Goal: Communication & Community: Answer question/provide support

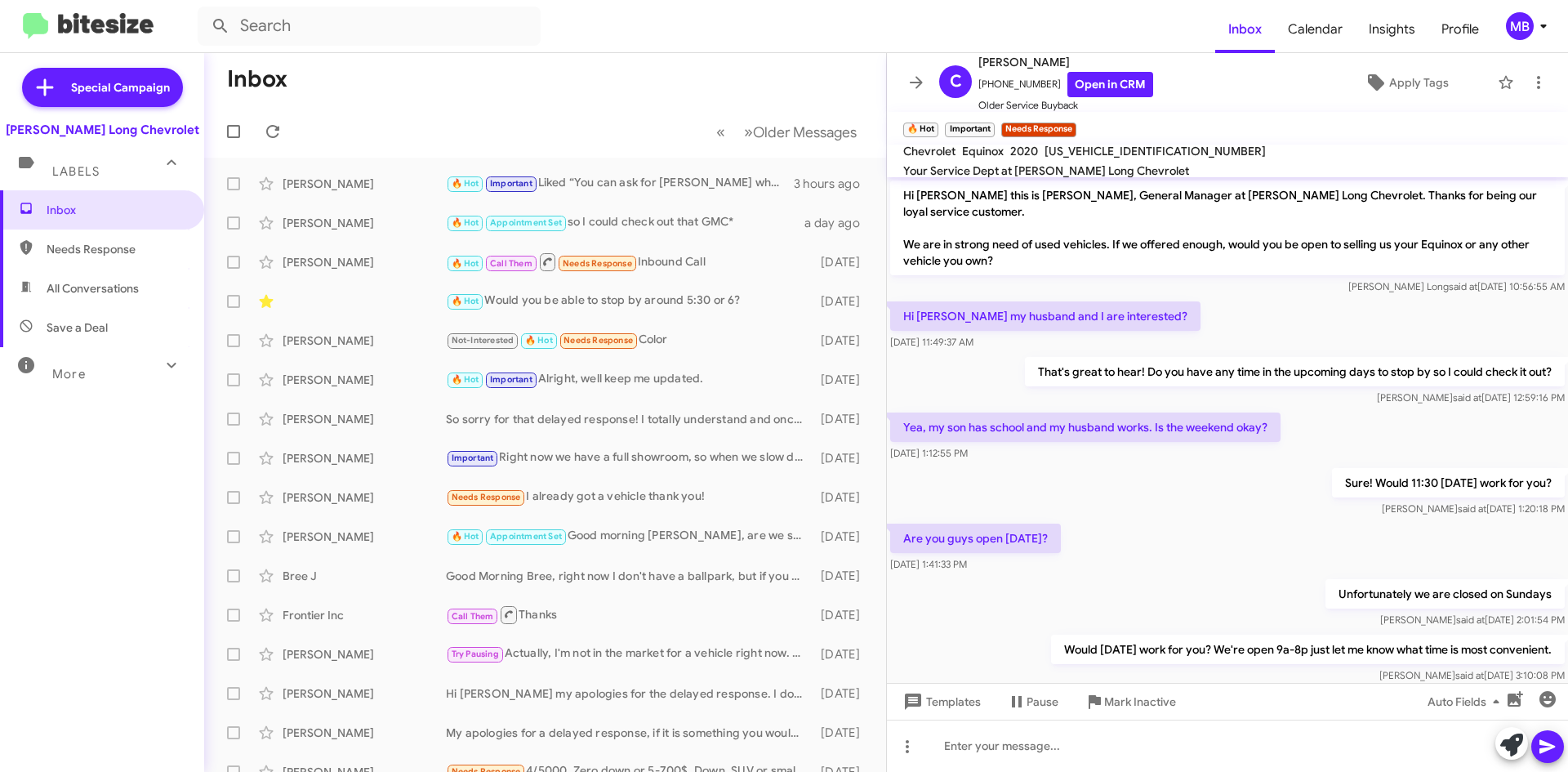
scroll to position [487, 0]
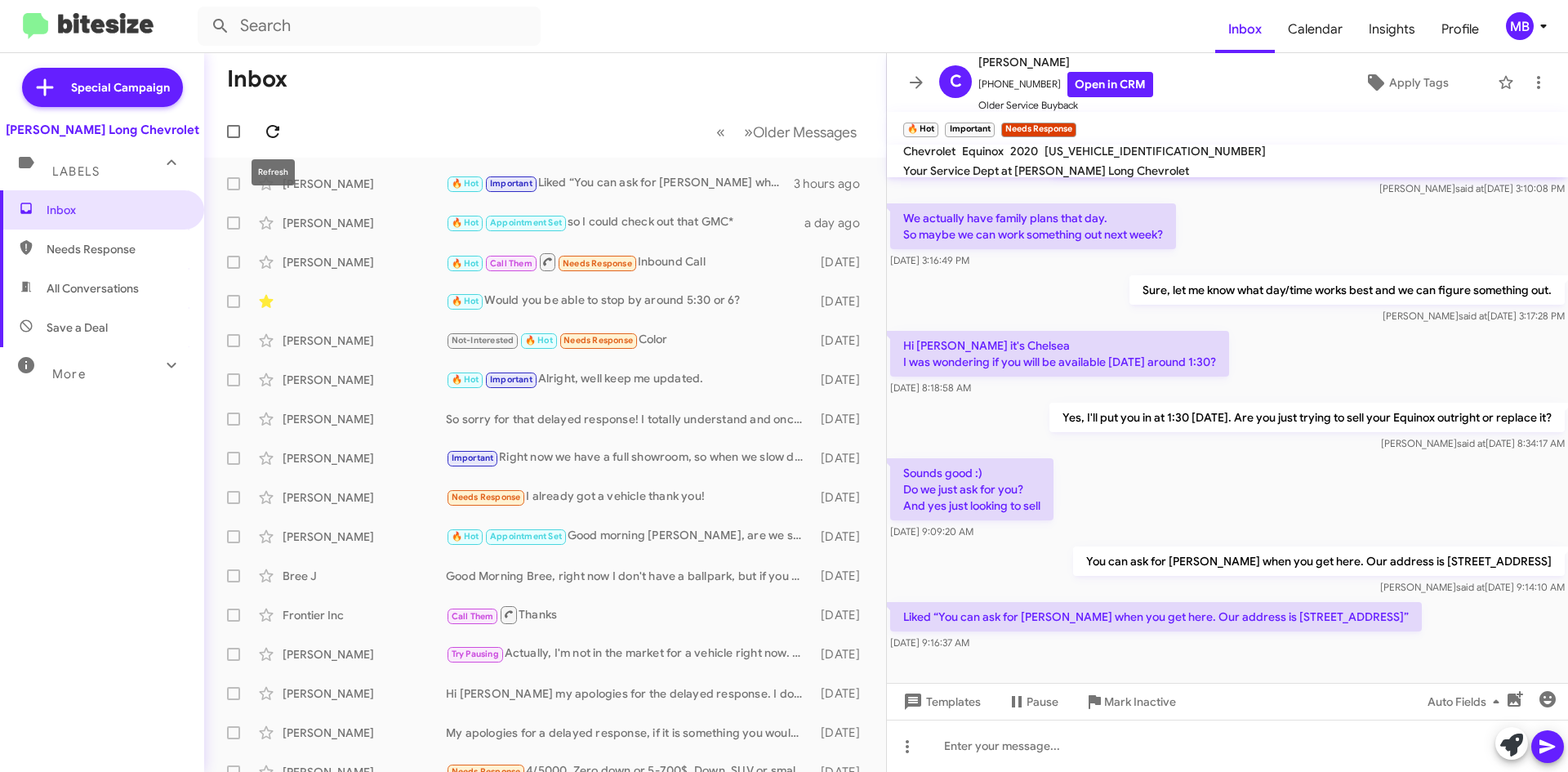
click at [273, 128] on icon at bounding box center [273, 132] width 20 height 20
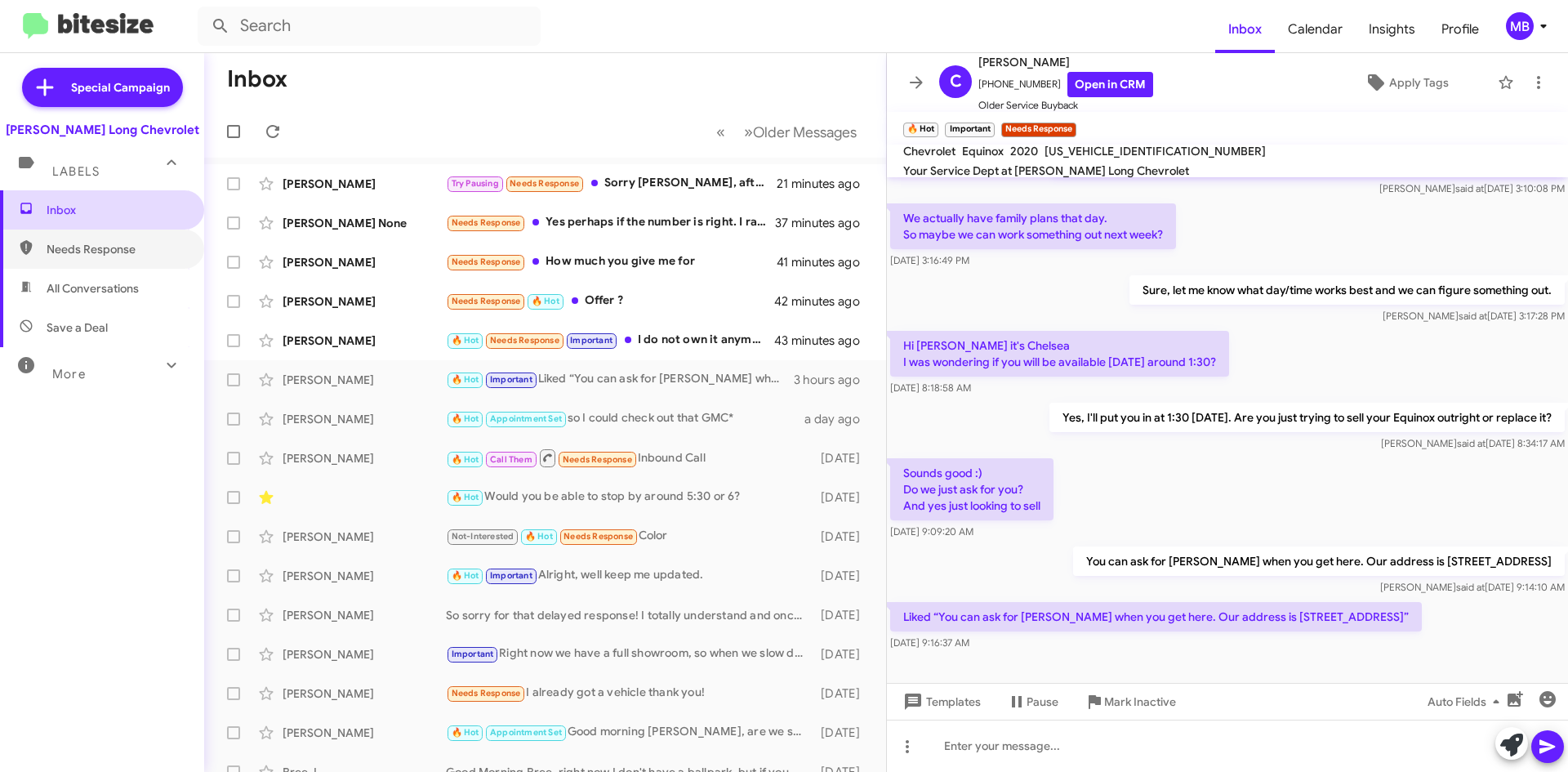
drag, startPoint x: 82, startPoint y: 244, endPoint x: 95, endPoint y: 221, distance: 26.4
click at [82, 244] on span "Needs Response" at bounding box center [116, 250] width 139 height 17
type input "in:needs-response"
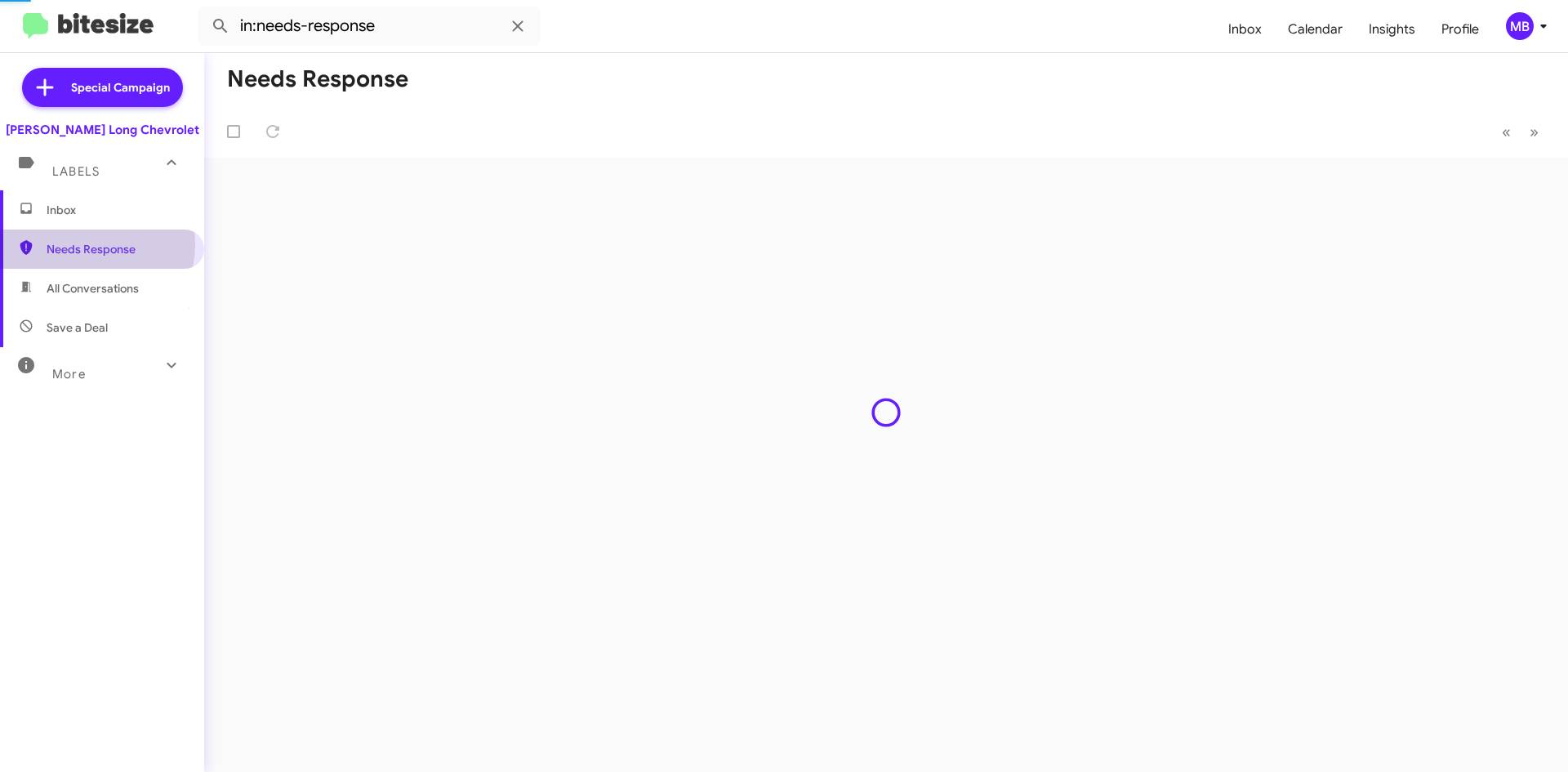
click at [101, 214] on span "Inbox" at bounding box center [116, 210] width 139 height 17
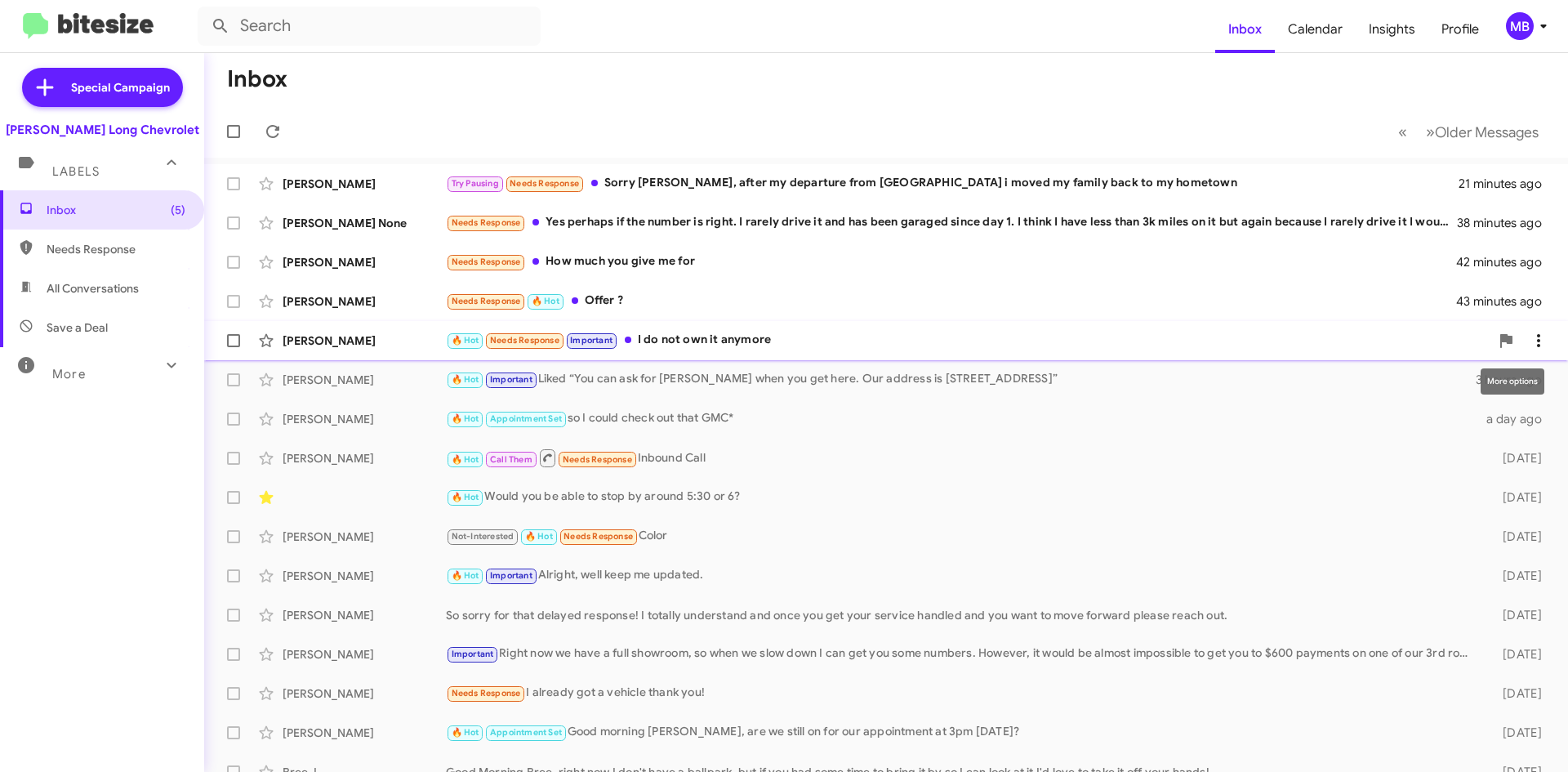
click at [1531, 342] on icon at bounding box center [1539, 341] width 20 height 20
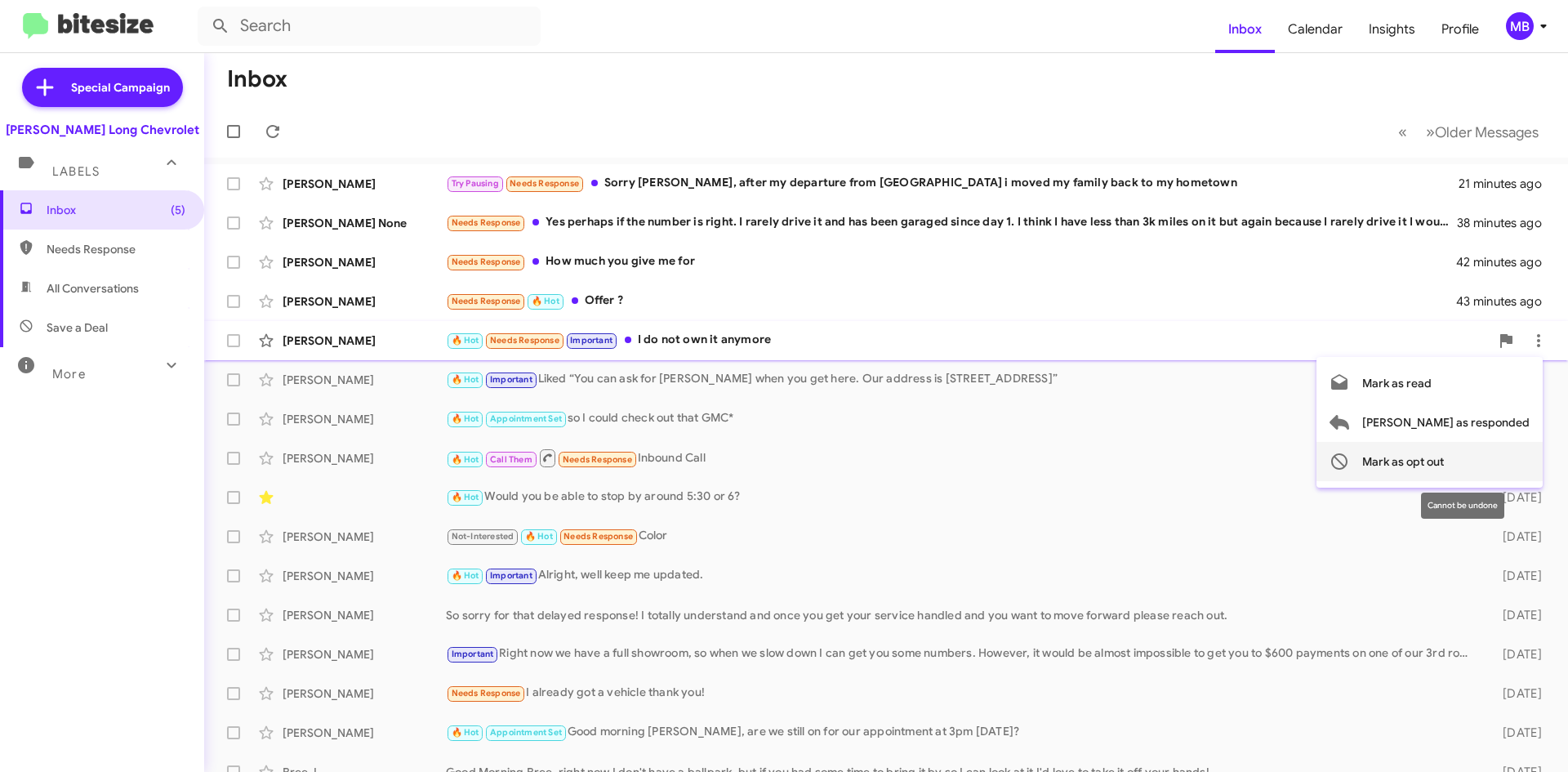
click at [1444, 458] on span "Mark as opt out" at bounding box center [1403, 461] width 82 height 39
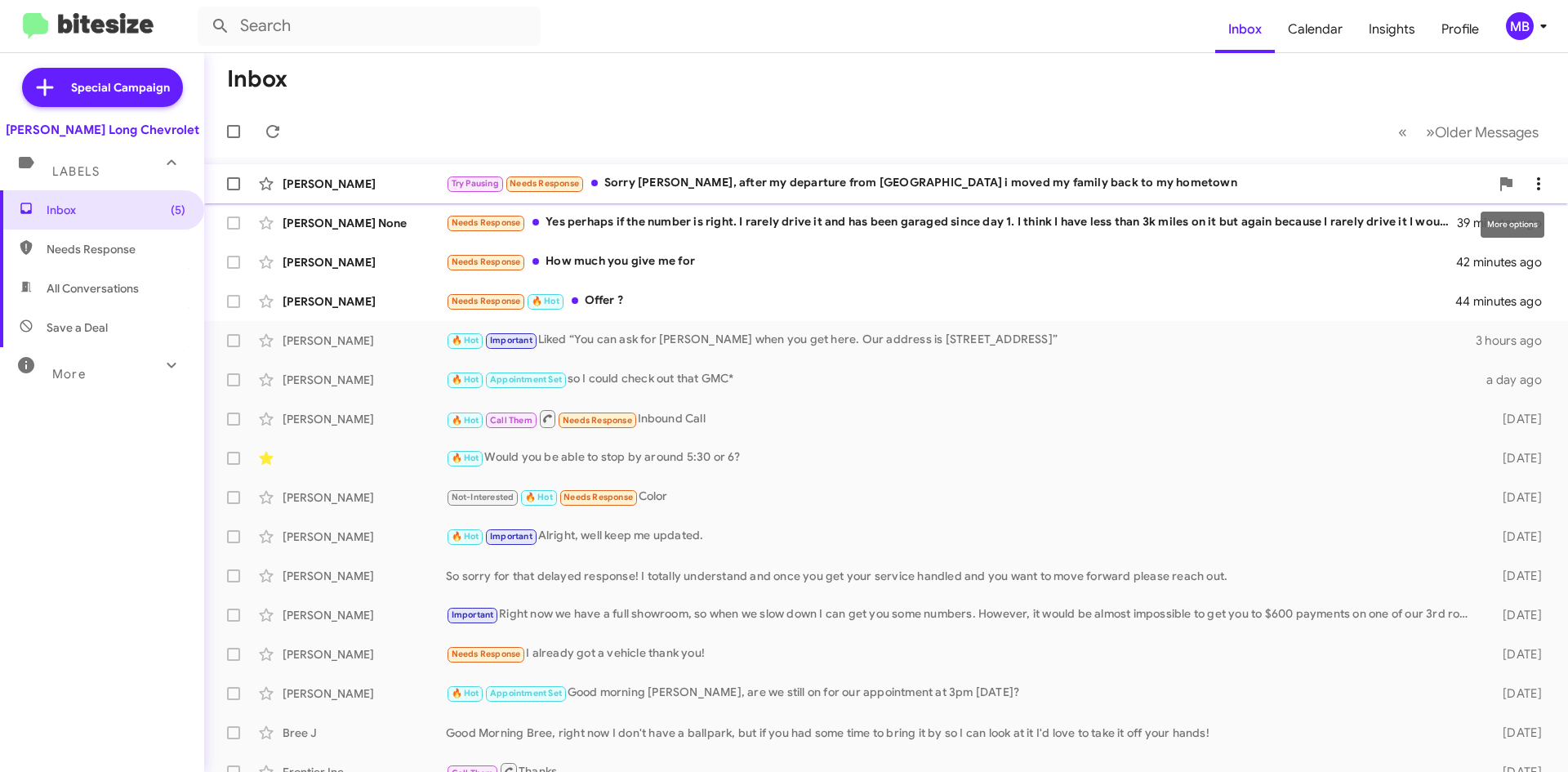
click at [1529, 184] on icon at bounding box center [1539, 184] width 20 height 20
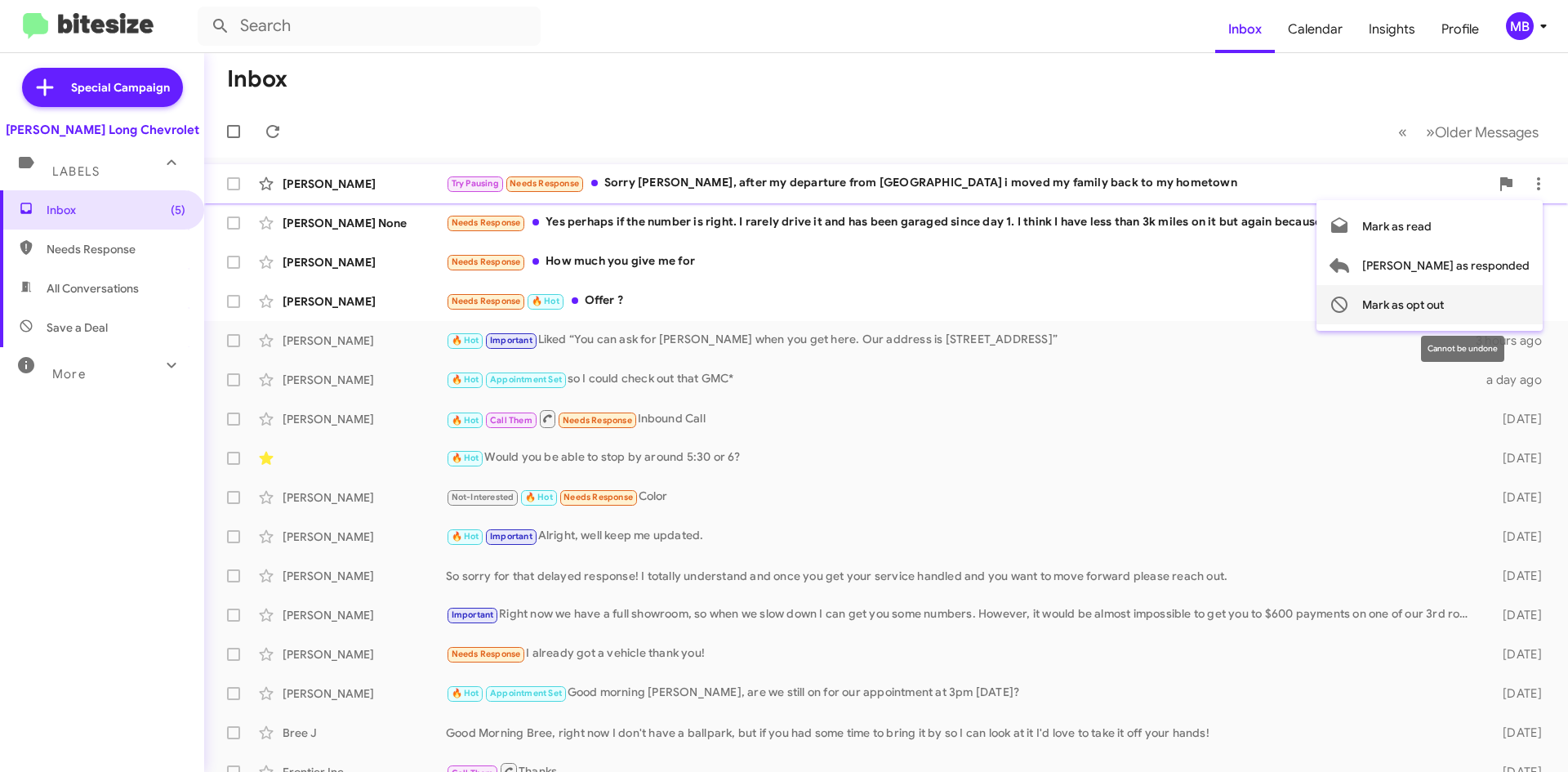
click at [1444, 303] on span "Mark as opt out" at bounding box center [1403, 304] width 82 height 39
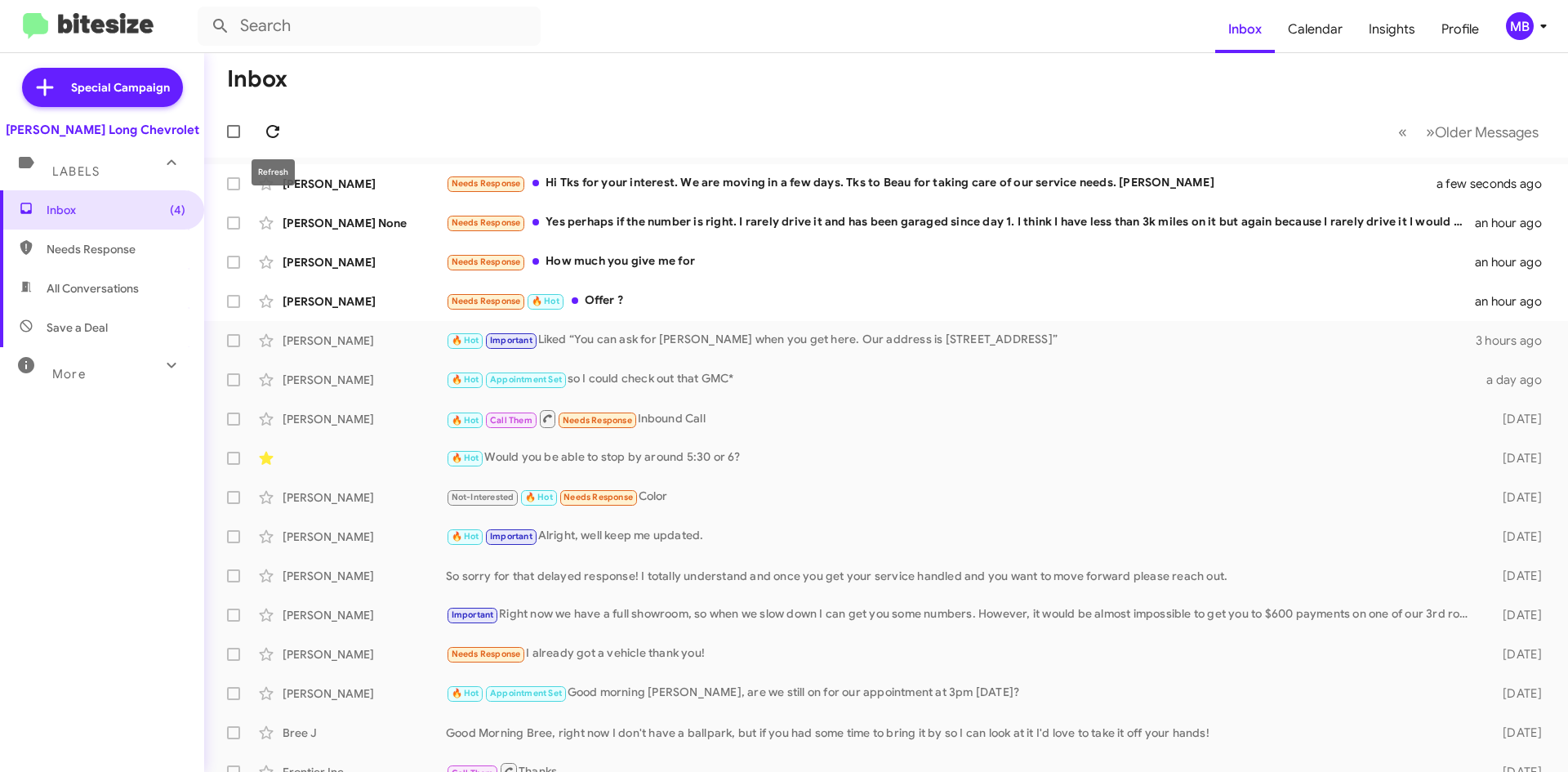
click at [273, 132] on icon at bounding box center [273, 132] width 20 height 20
click at [258, 129] on span at bounding box center [272, 132] width 32 height 20
click at [283, 130] on span at bounding box center [272, 132] width 32 height 20
click at [865, 331] on div "🔥 Hot Important Liked “You can ask for [PERSON_NAME] when you get here. Our add…" at bounding box center [967, 340] width 1043 height 19
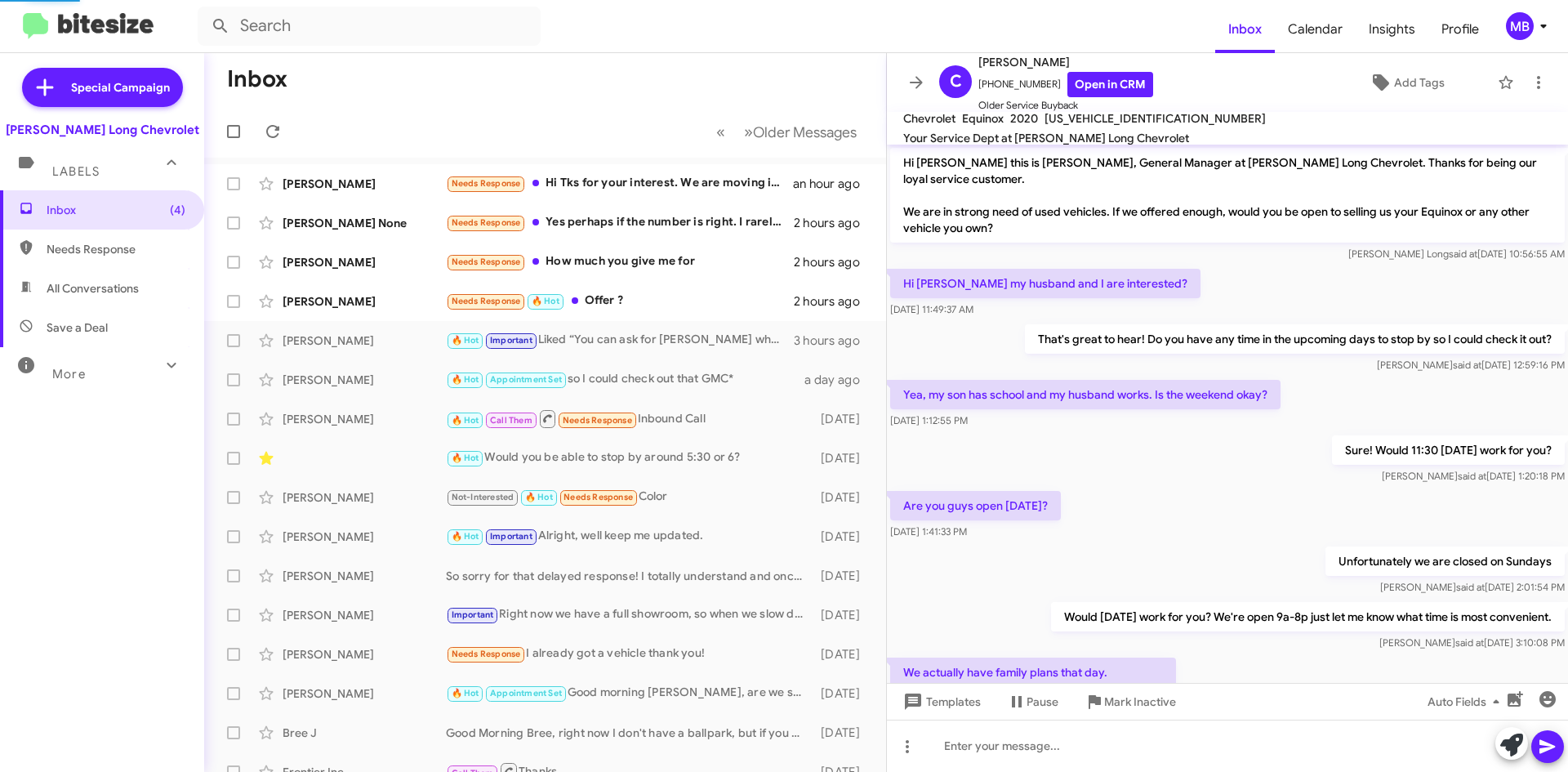
scroll to position [487, 0]
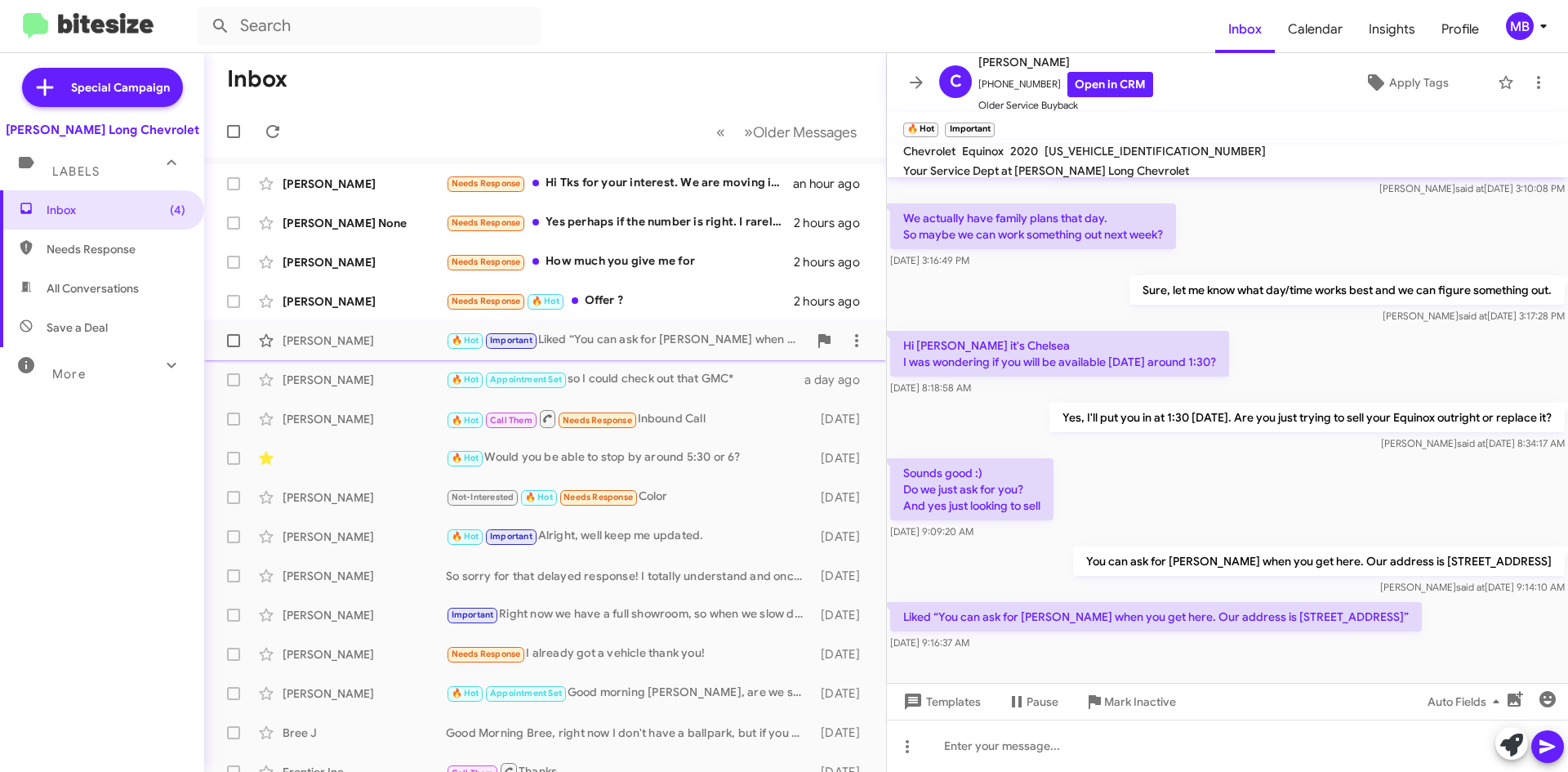
click at [667, 343] on div "🔥 Hot Important Liked “You can ask for [PERSON_NAME] when you get here. Our add…" at bounding box center [627, 340] width 362 height 19
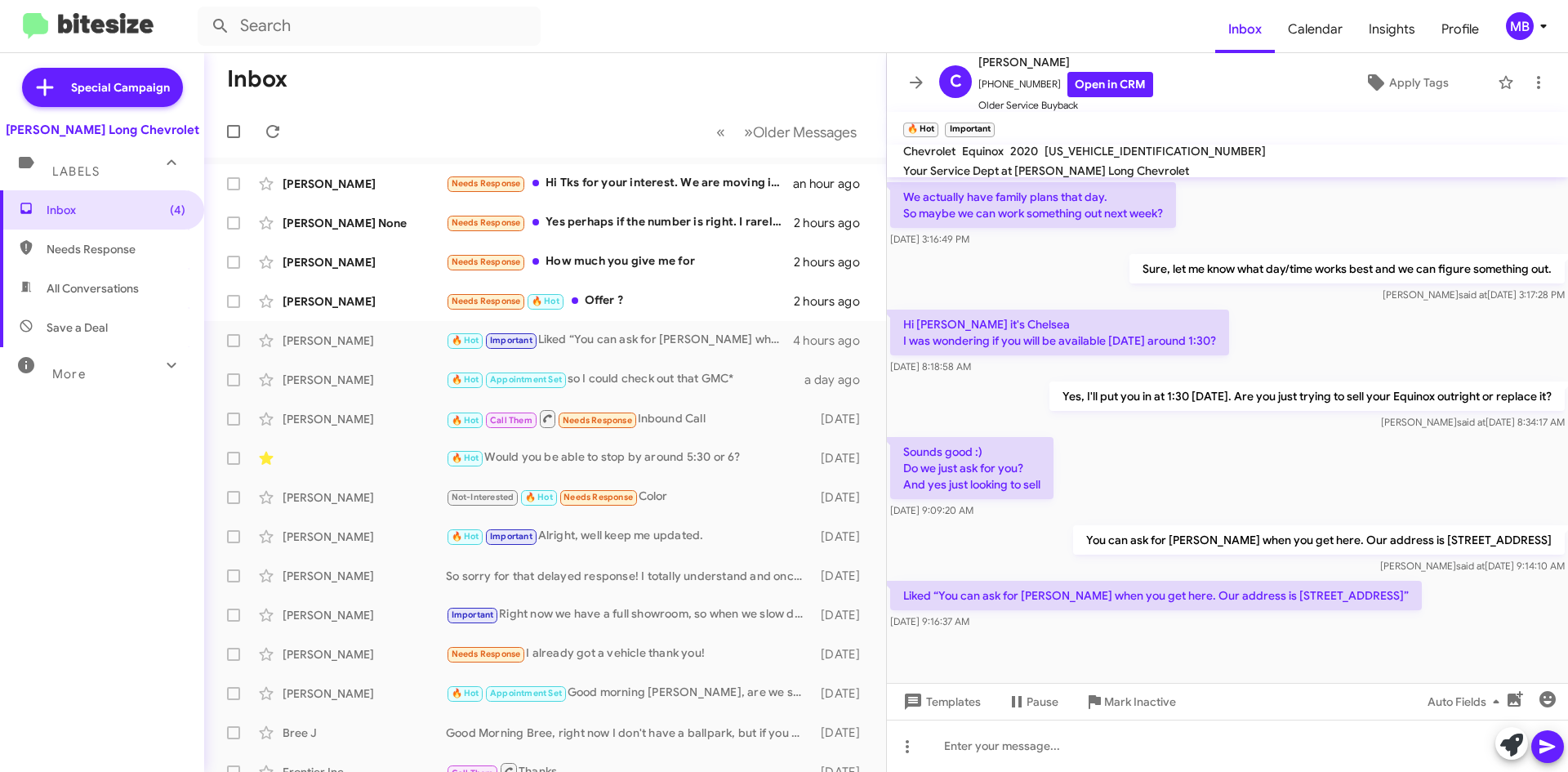
scroll to position [520, 0]
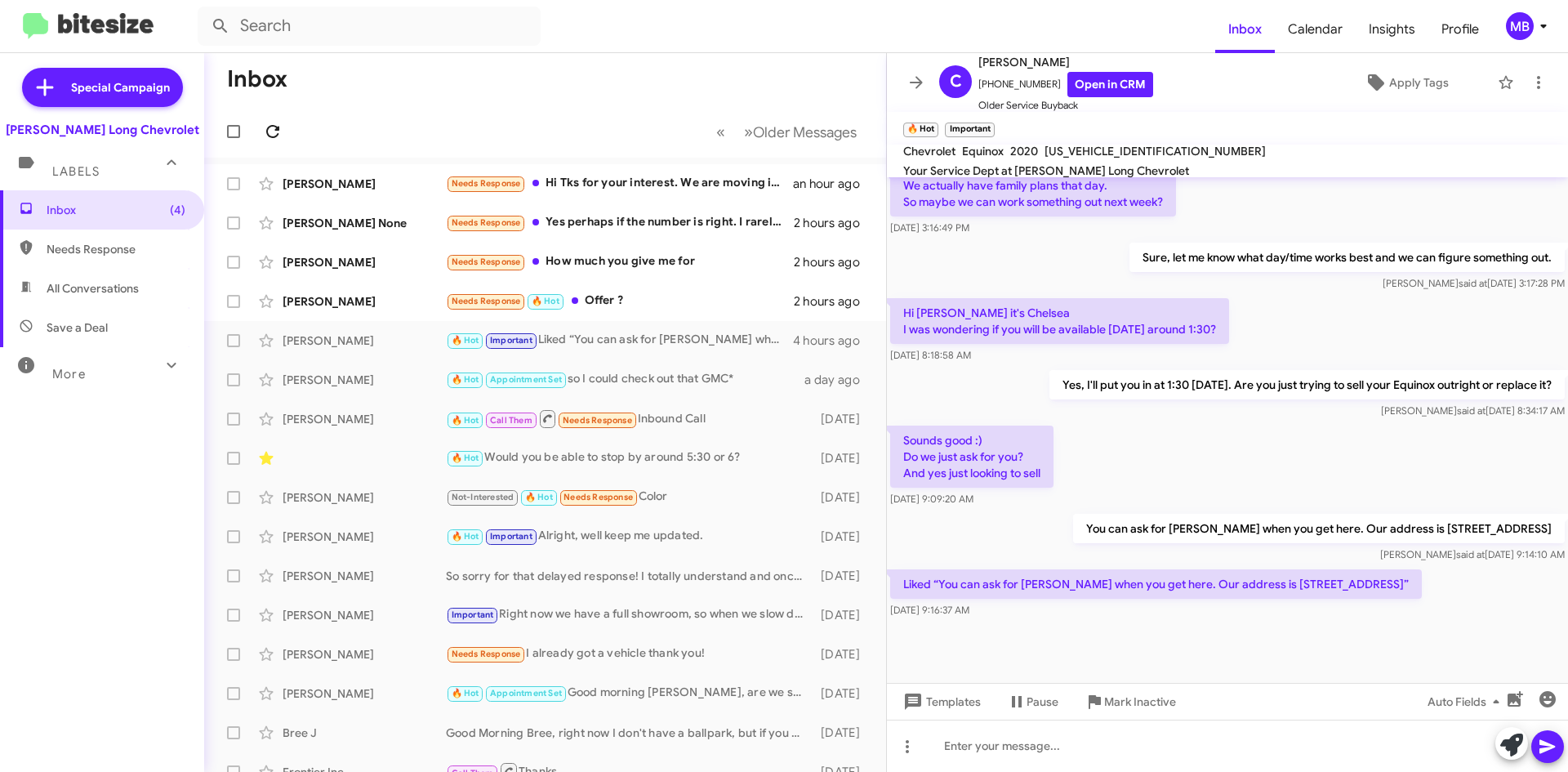
click at [277, 132] on icon at bounding box center [273, 132] width 20 height 20
click at [694, 177] on div "No Page" at bounding box center [701, 173] width 44 height 27
click at [619, 186] on div "Needs Response Hi Tks for your interest. We are moving in a few days. Tks to Be…" at bounding box center [627, 183] width 362 height 19
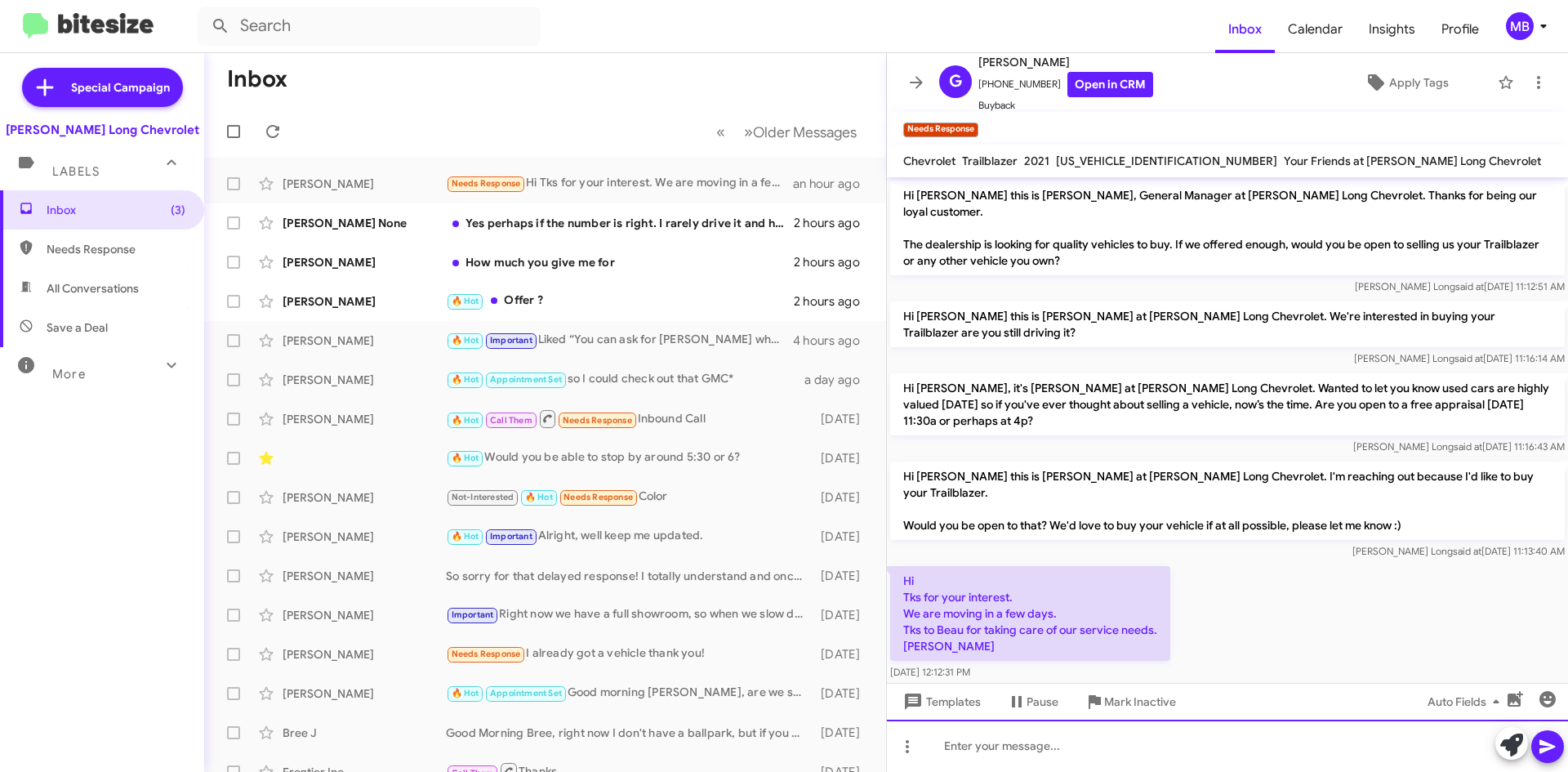
click at [1125, 750] on div at bounding box center [1227, 745] width 681 height 52
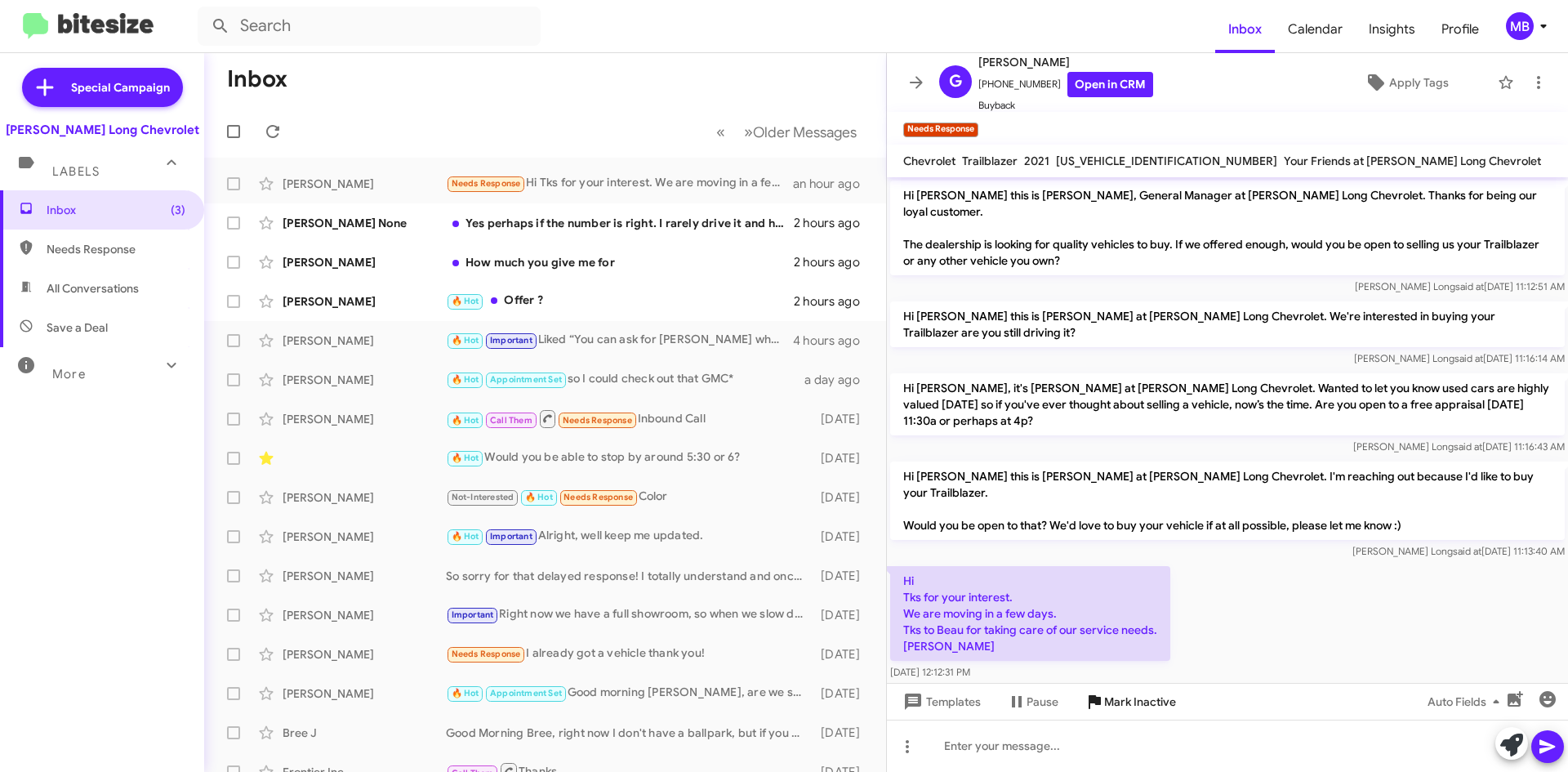
click at [1108, 708] on span "Mark Inactive" at bounding box center [1140, 702] width 72 height 29
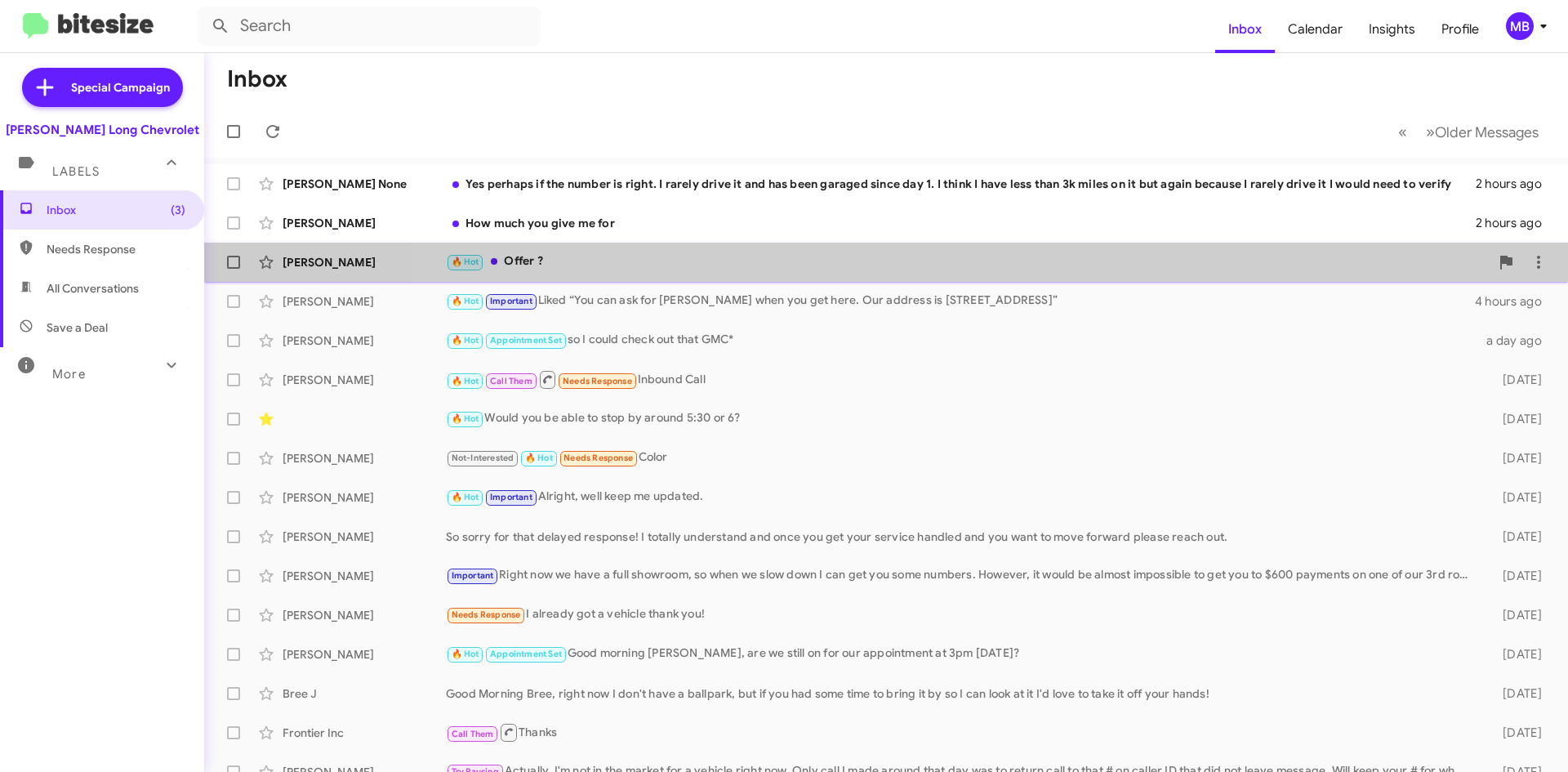
click at [974, 269] on div "🔥 Hot Offer ?" at bounding box center [967, 261] width 1043 height 19
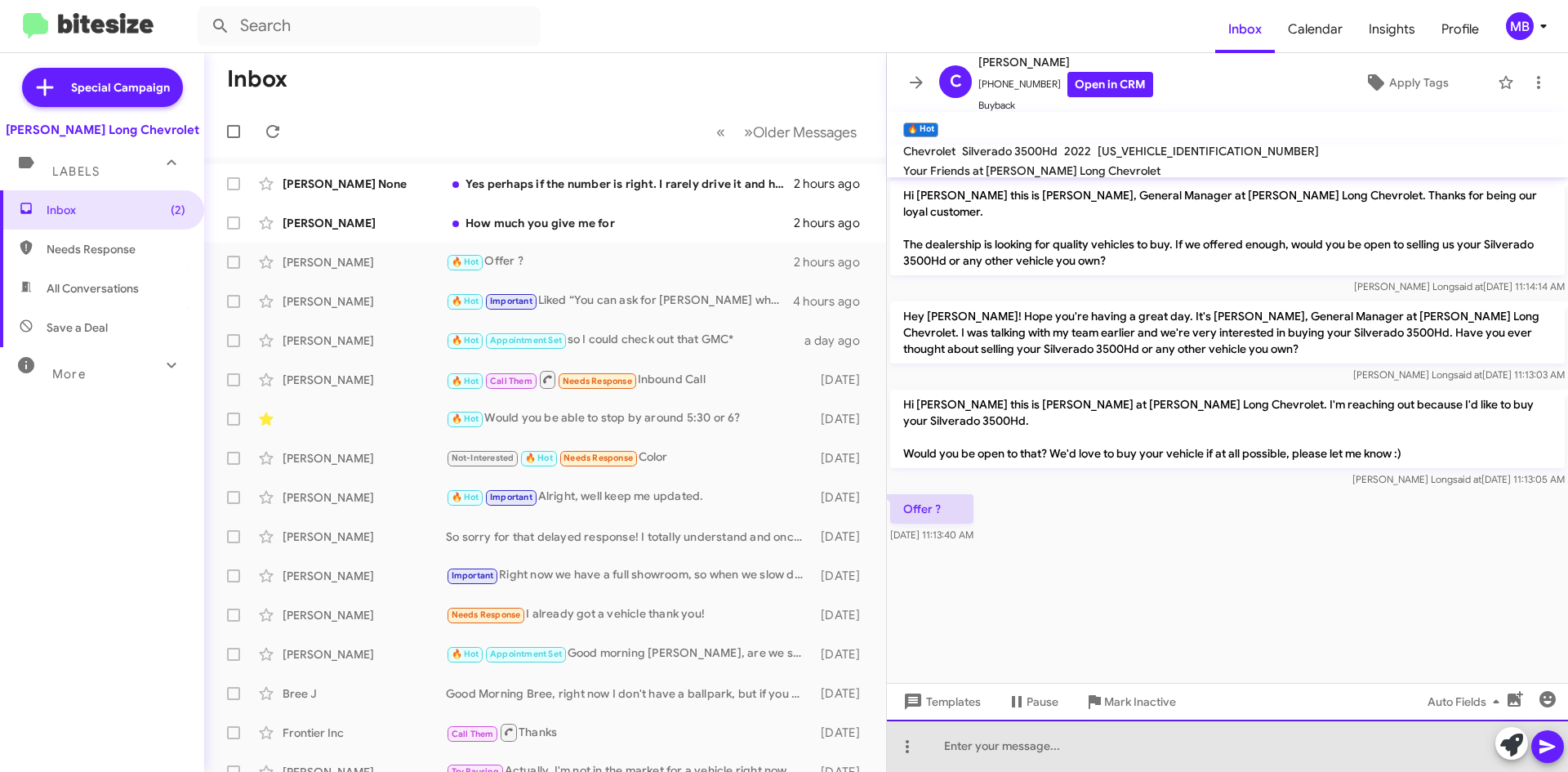
click at [1280, 761] on div at bounding box center [1227, 745] width 681 height 52
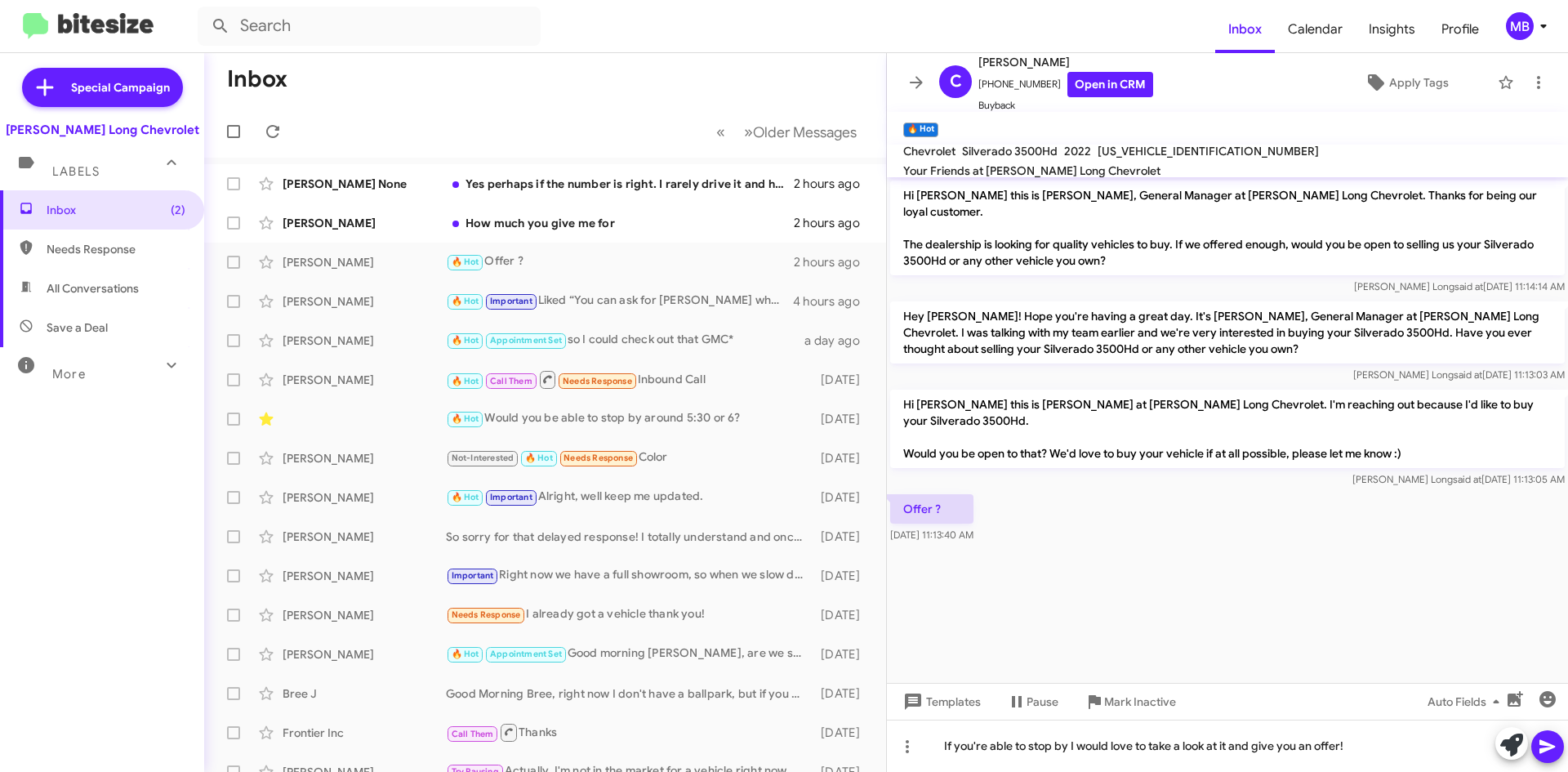
click at [1535, 753] on button at bounding box center [1547, 746] width 32 height 32
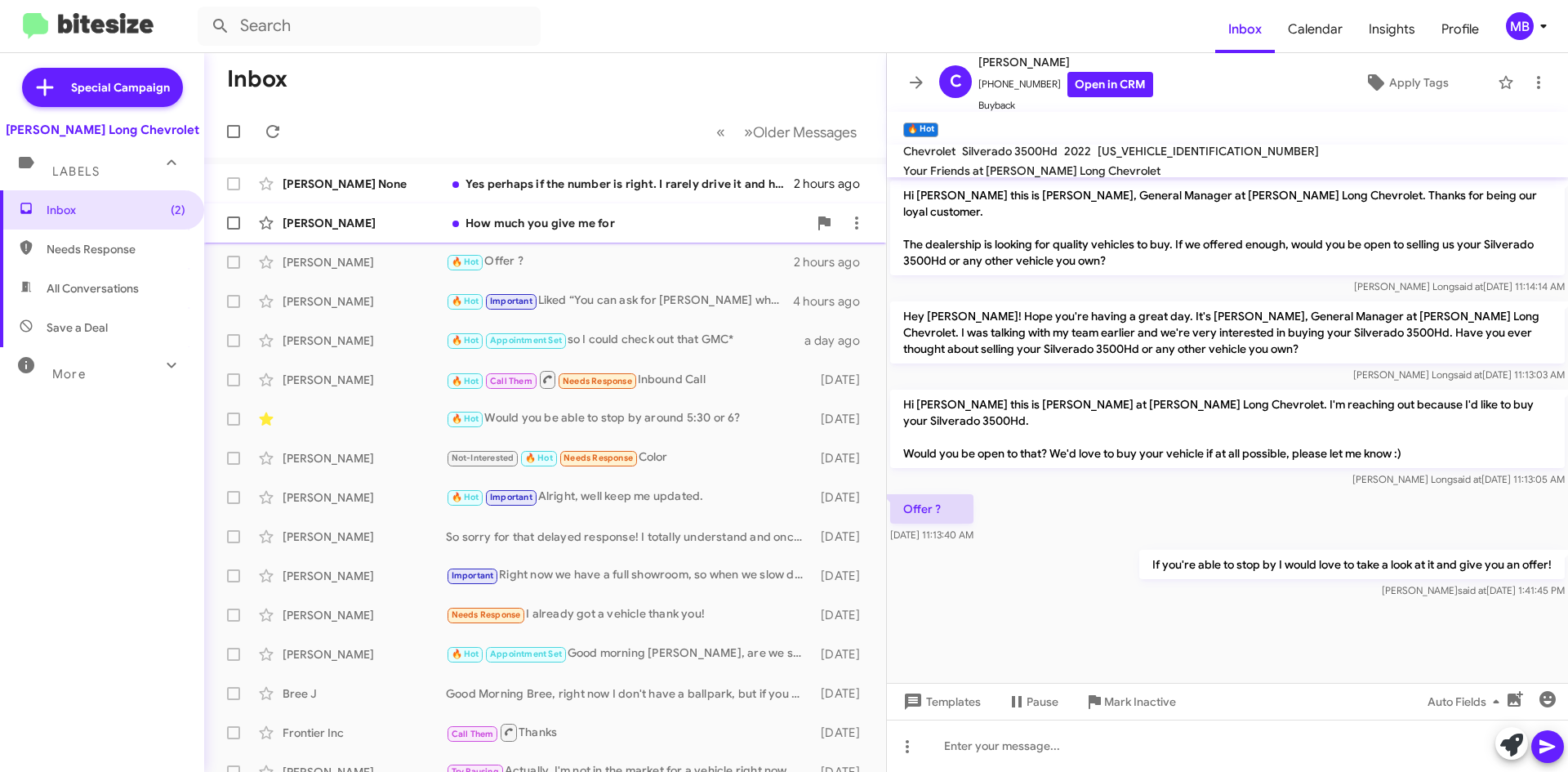
click at [670, 237] on div "[PERSON_NAME] How much you give me for 2 hours ago" at bounding box center [544, 222] width 656 height 32
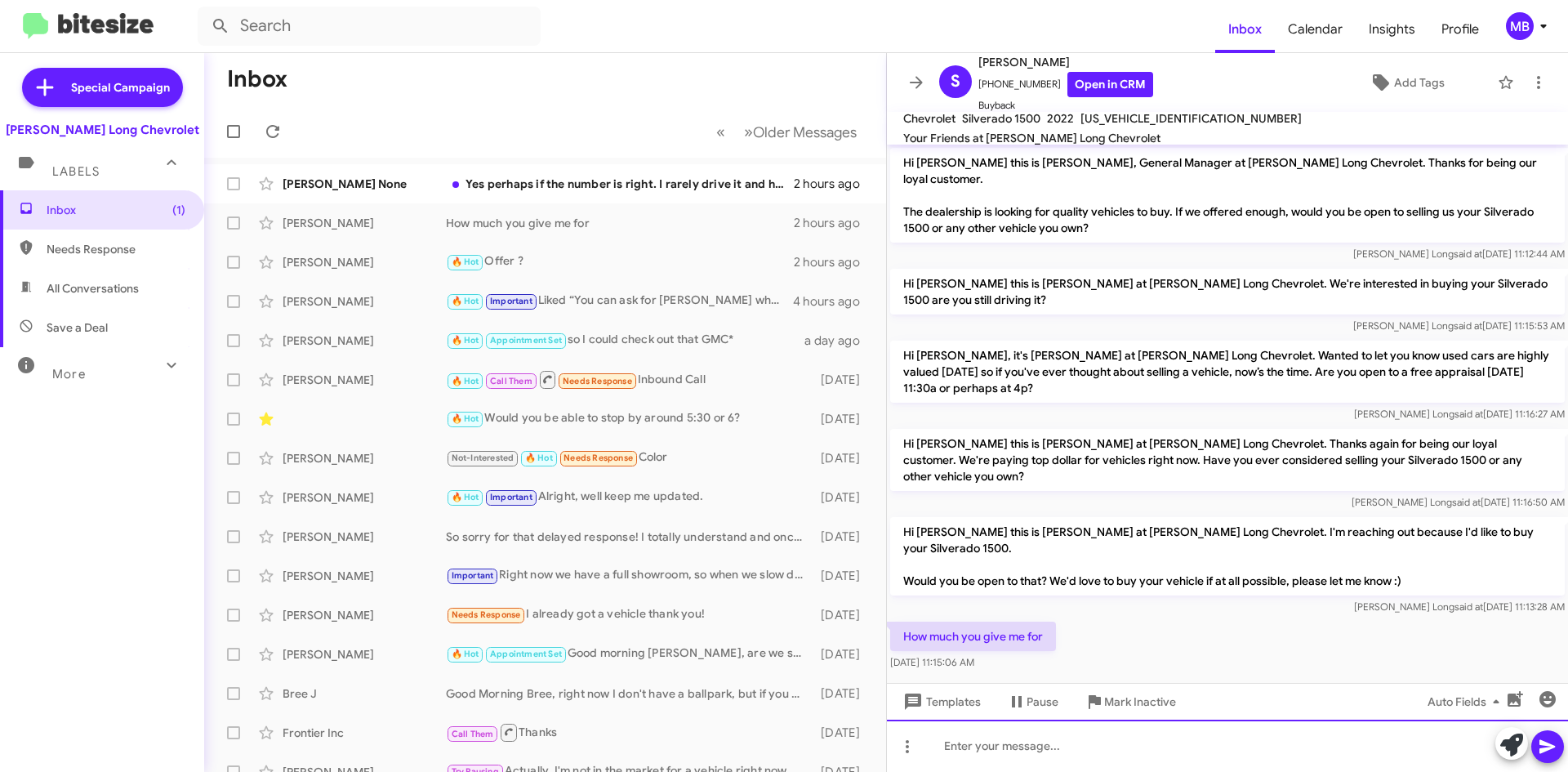
click at [1231, 766] on div at bounding box center [1227, 745] width 681 height 52
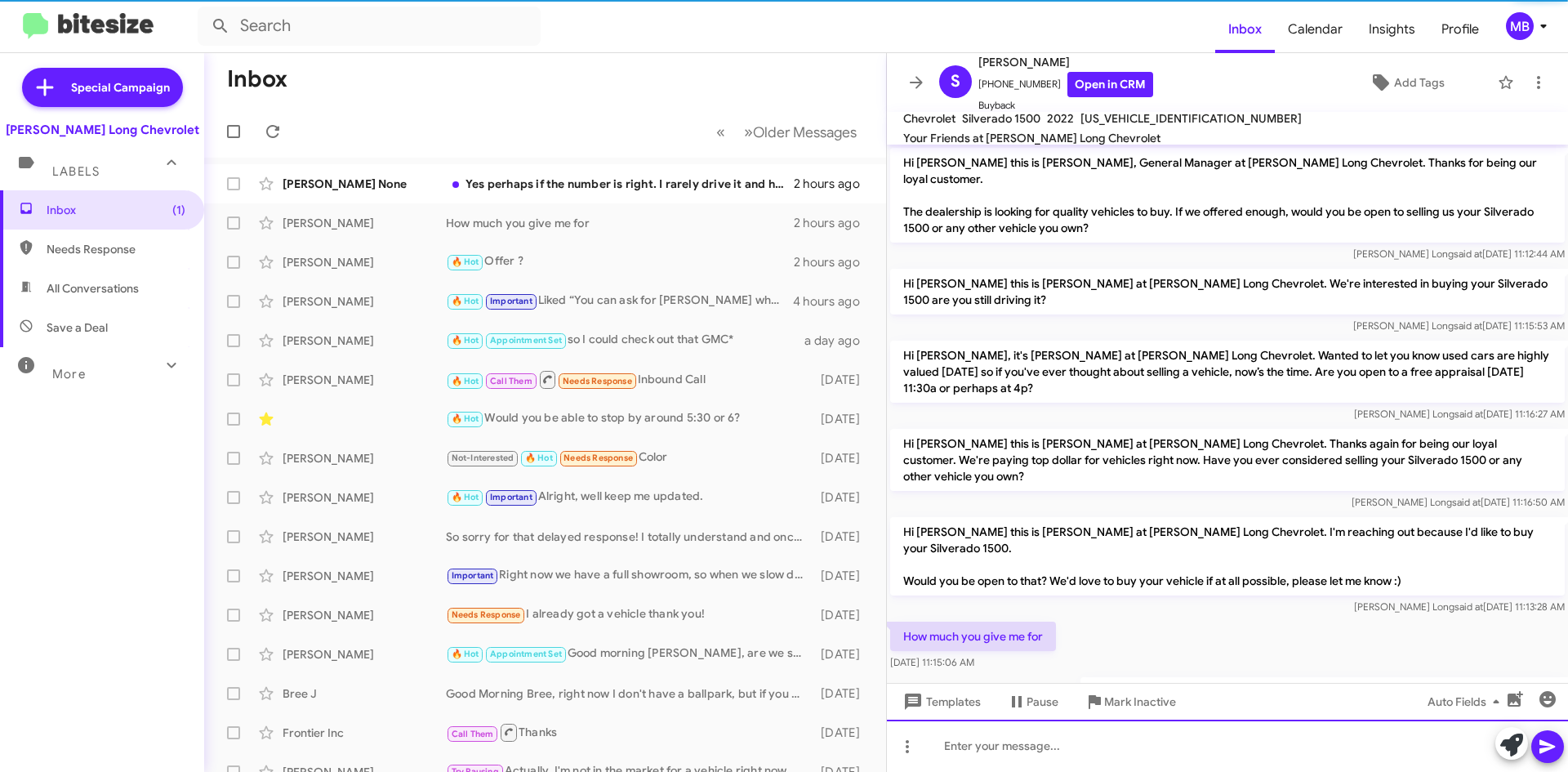
scroll to position [27, 0]
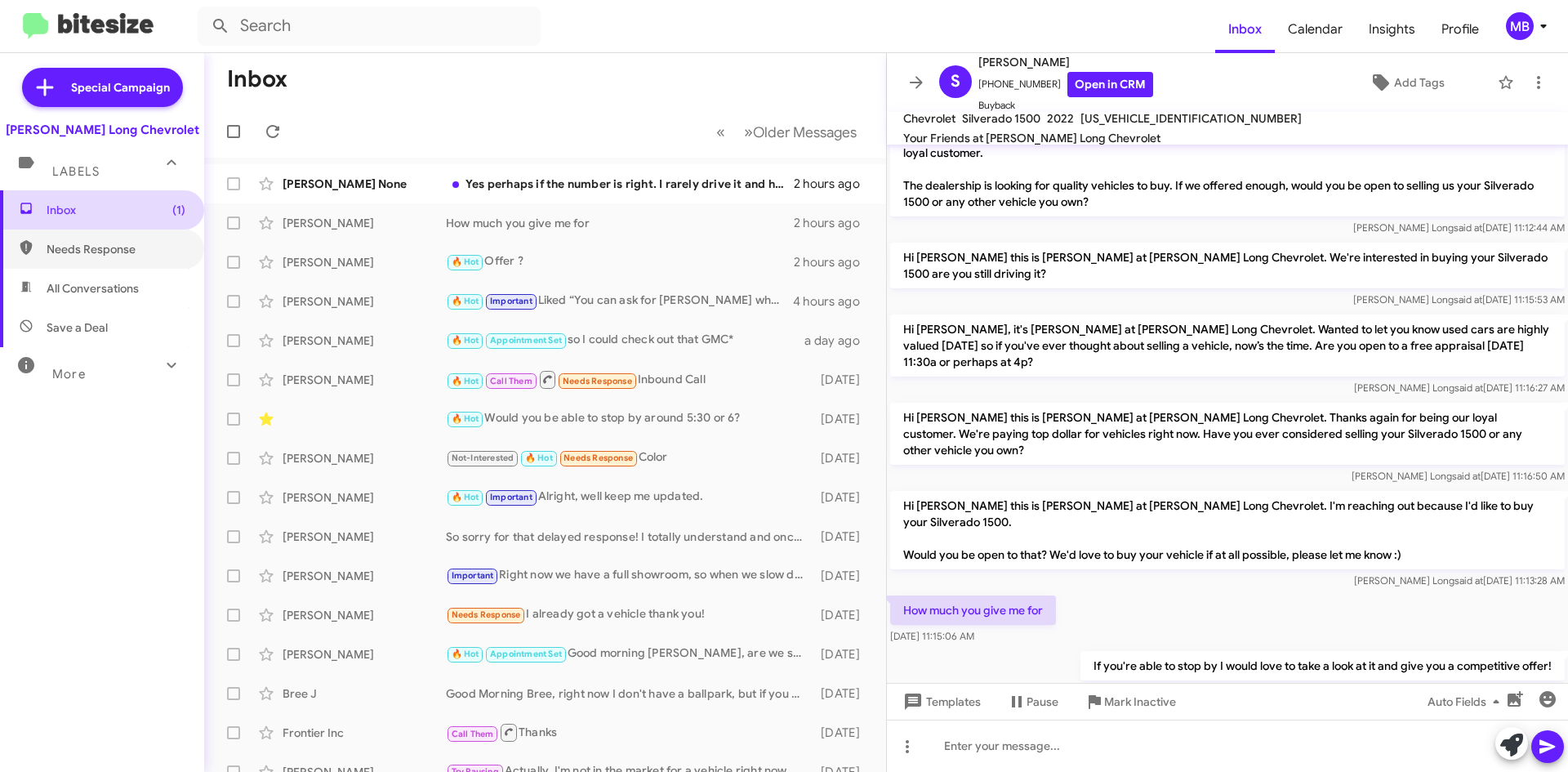
drag, startPoint x: 123, startPoint y: 233, endPoint x: 130, endPoint y: 219, distance: 15.7
click at [124, 231] on span "Needs Response" at bounding box center [102, 249] width 204 height 39
type input "in:needs-response"
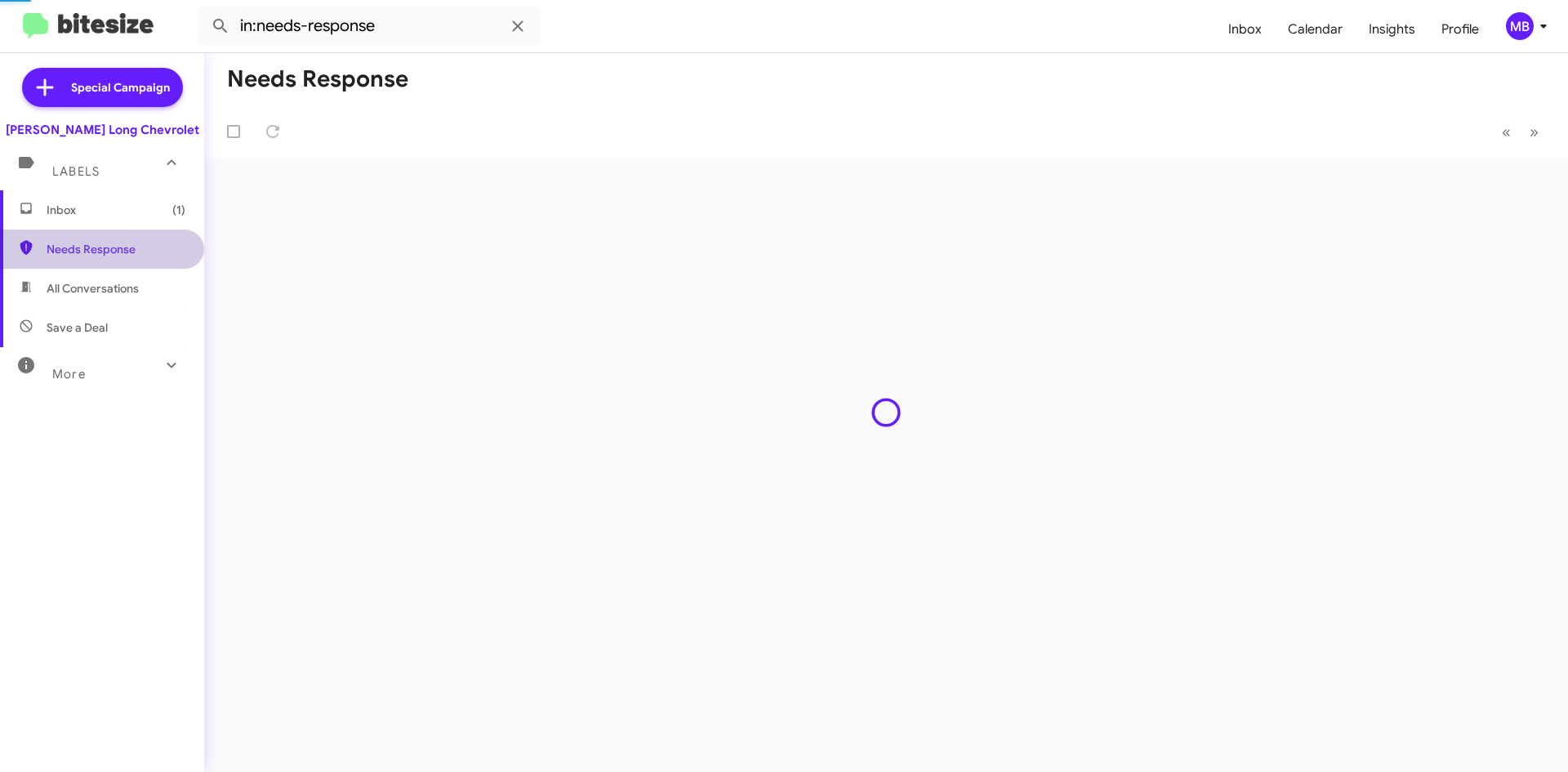
click at [130, 219] on span "Inbox (1)" at bounding box center [102, 210] width 204 height 39
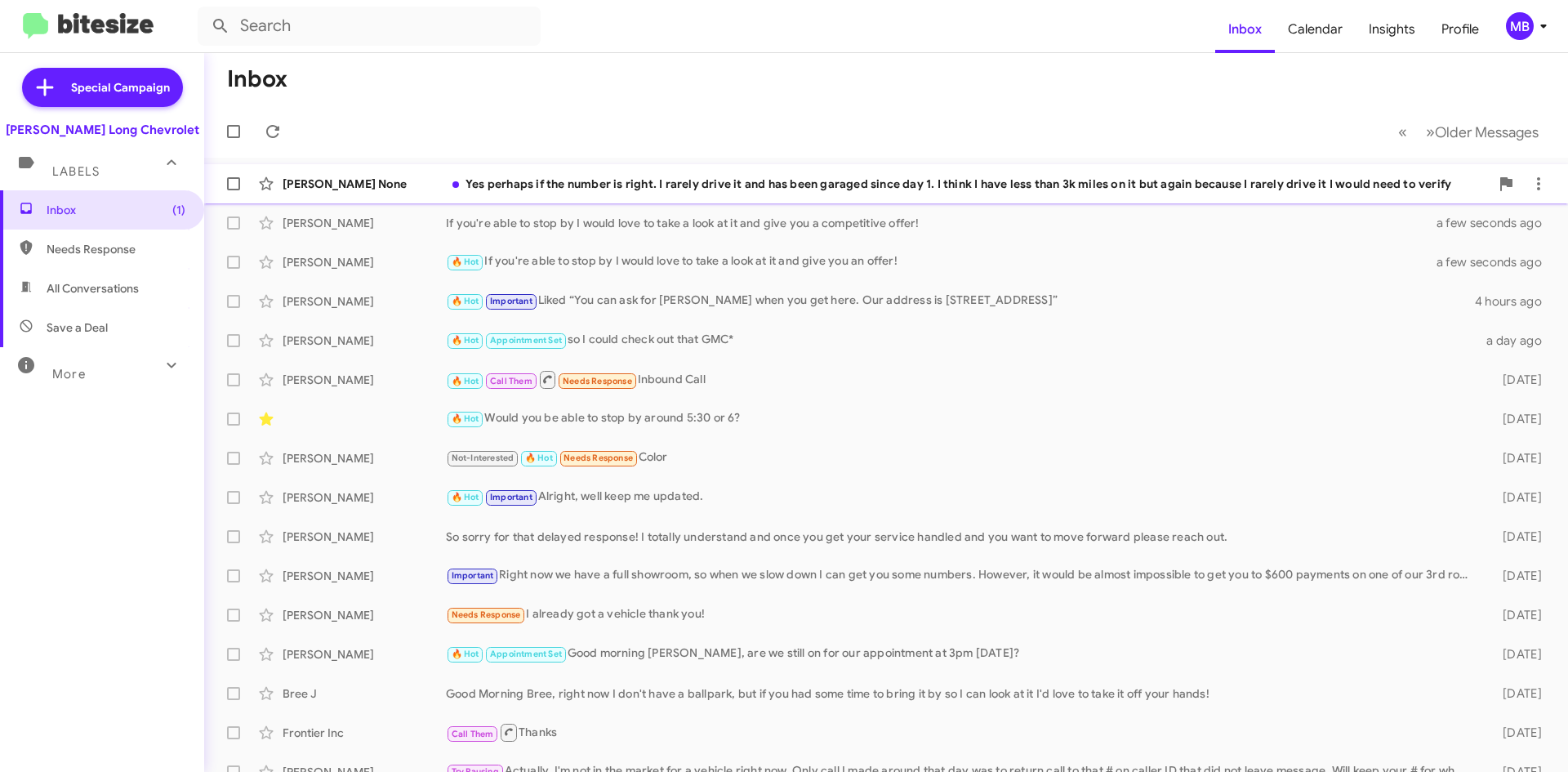
click at [1174, 177] on div "Yes perhaps if the number is right. I rarely drive it and has been garaged sinc…" at bounding box center [967, 184] width 1043 height 17
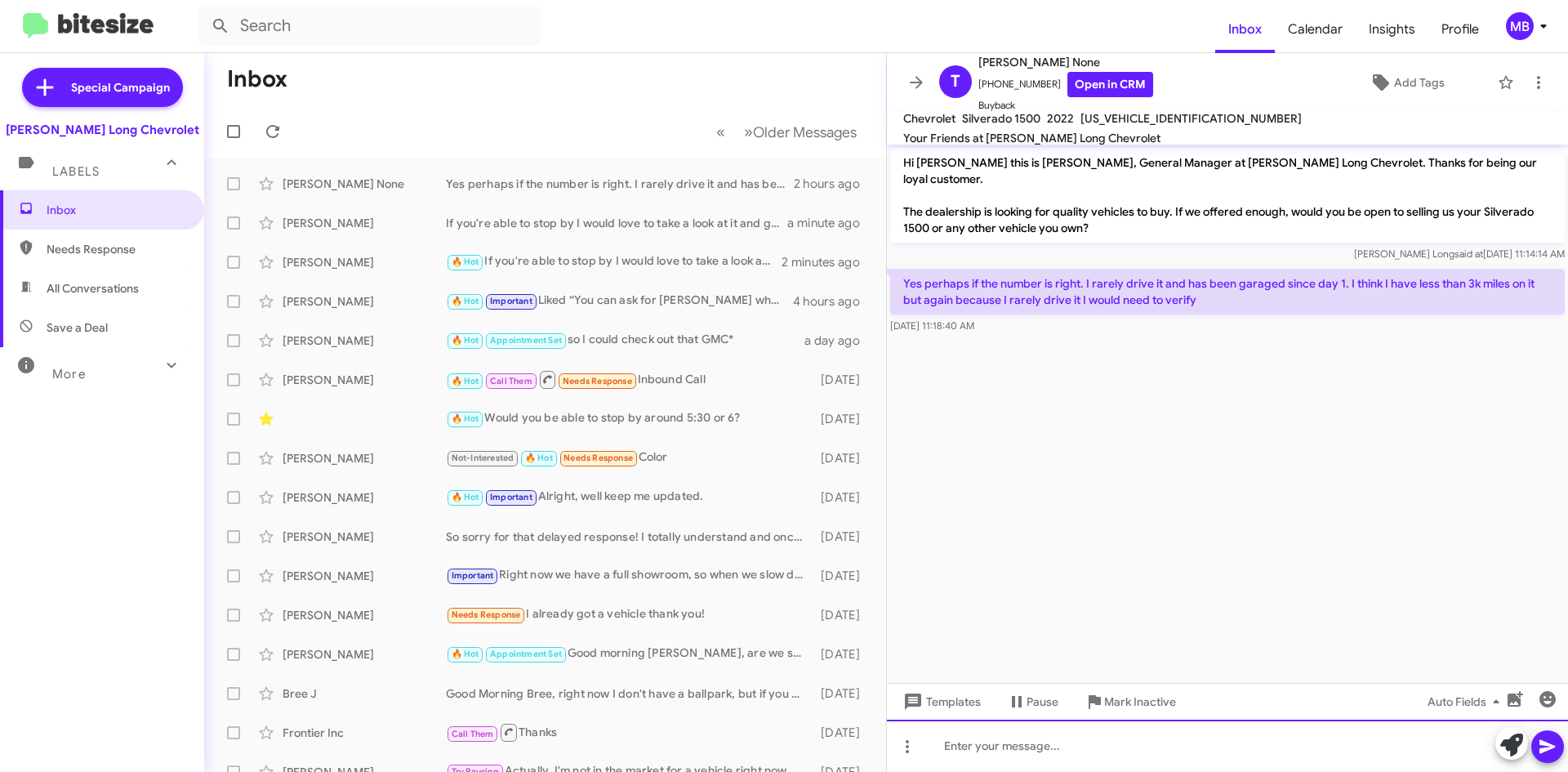
click at [1043, 757] on div at bounding box center [1227, 745] width 681 height 52
